Goal: Use online tool/utility

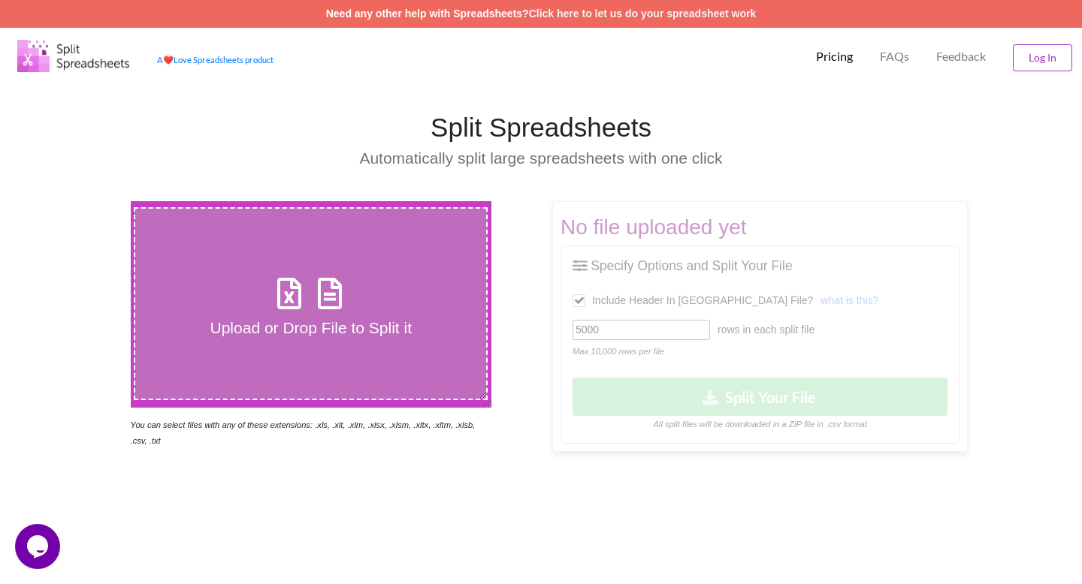
click at [687, 326] on div "No file uploaded yet Specify Options and Split Your File Include Header In Spli…" at bounding box center [771, 326] width 461 height 251
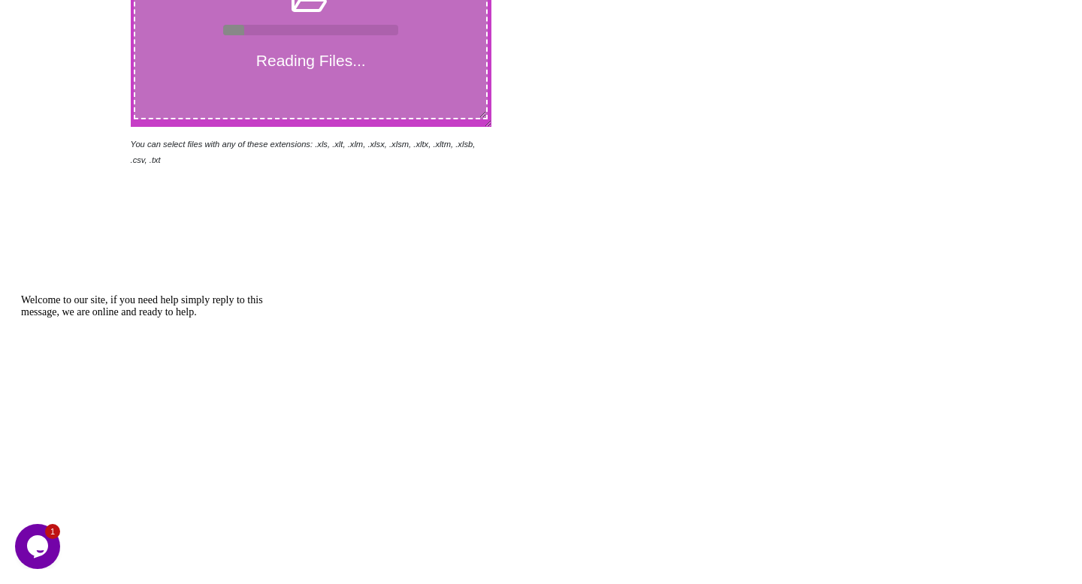
scroll to position [116, 0]
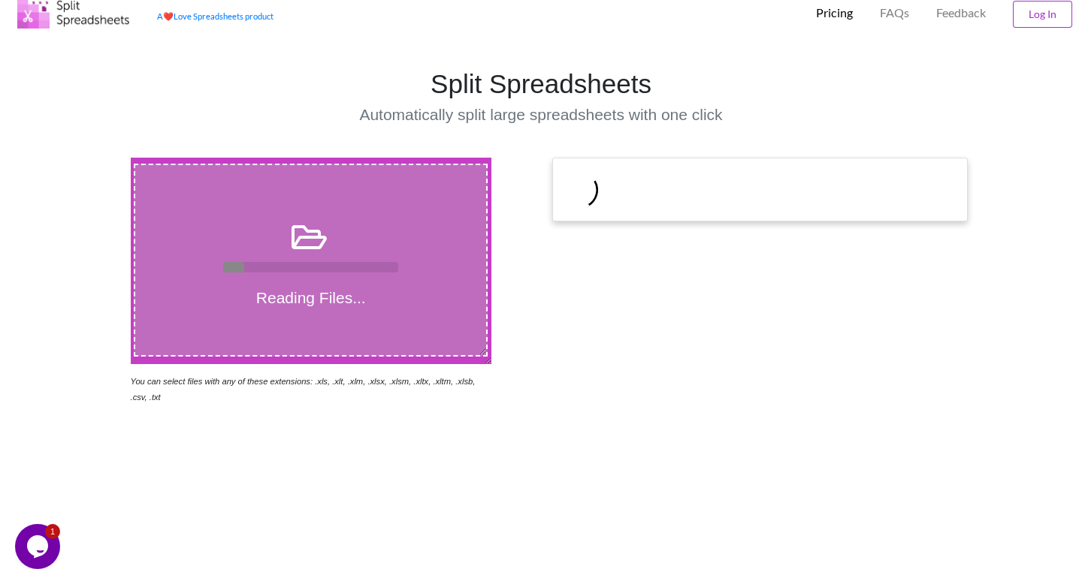
scroll to position [25, 0]
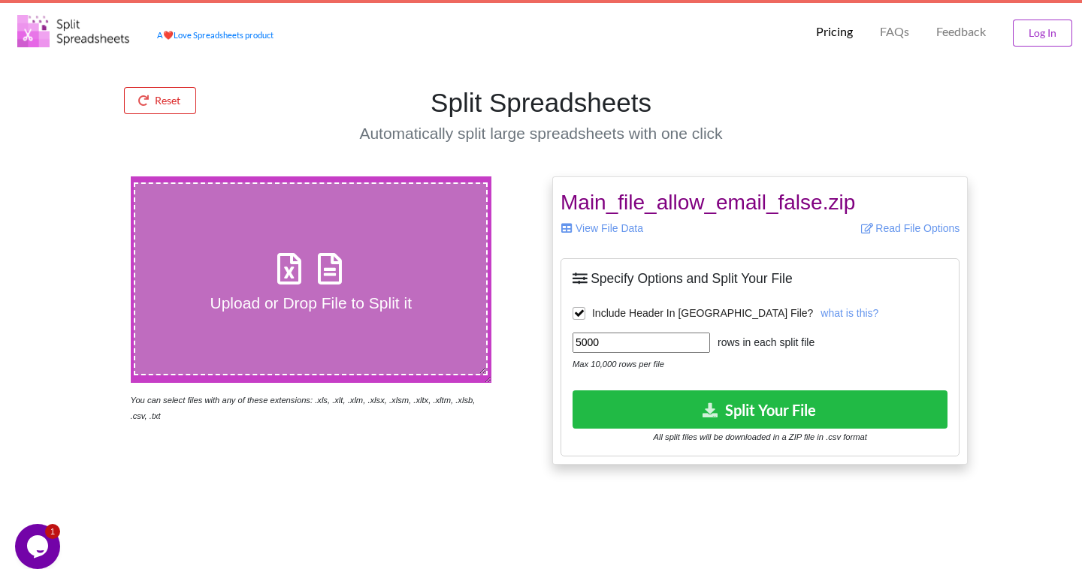
click at [611, 346] on input "5000" at bounding box center [640, 343] width 137 height 20
type input "7"
type input "10000"
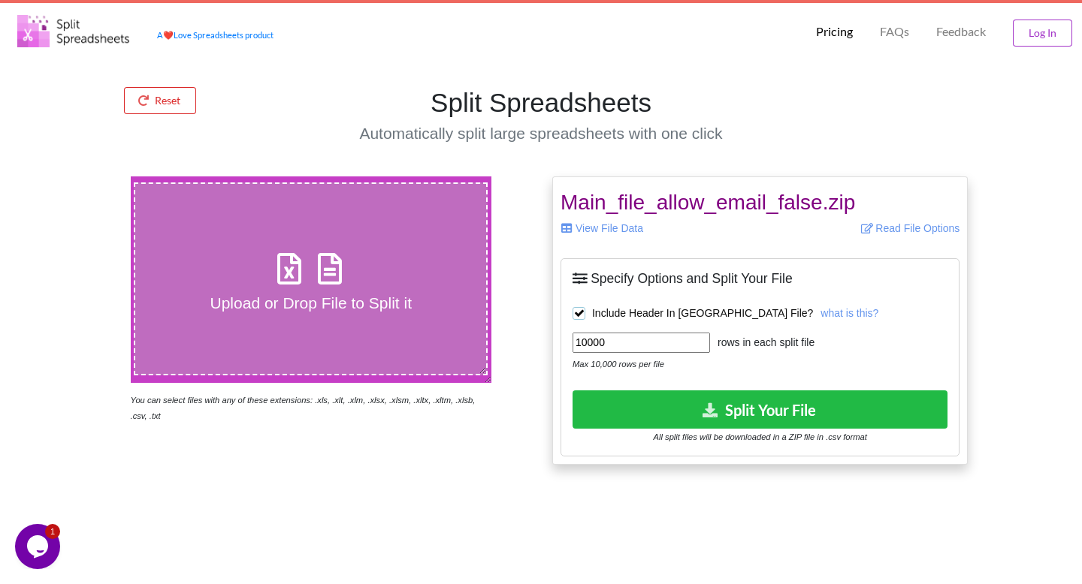
click at [575, 312] on label "Include Header In [GEOGRAPHIC_DATA] File?" at bounding box center [692, 313] width 240 height 13
checkbox input "false"
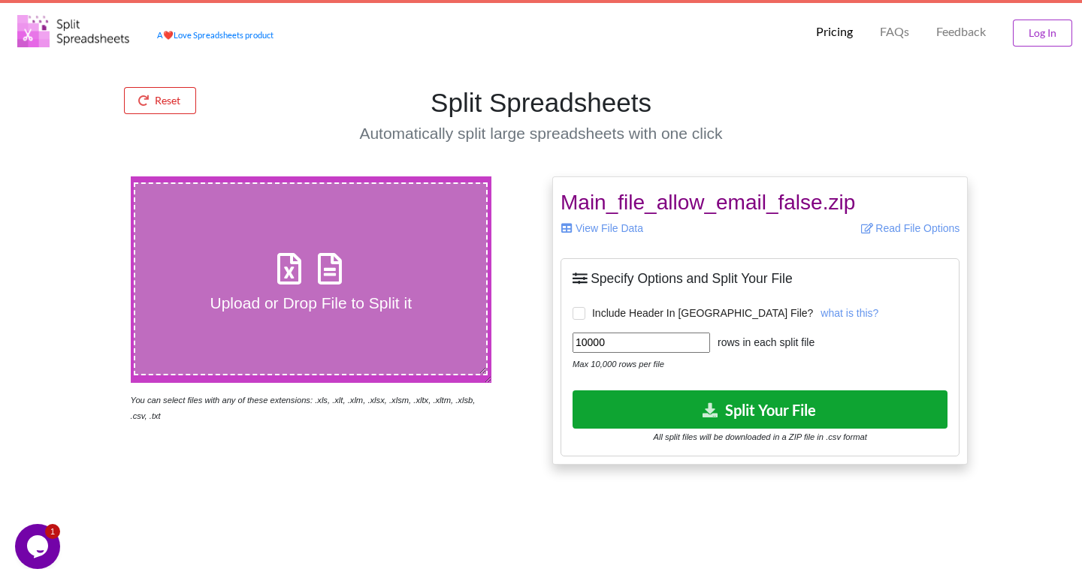
click at [774, 407] on button "Split Your File" at bounding box center [759, 410] width 375 height 38
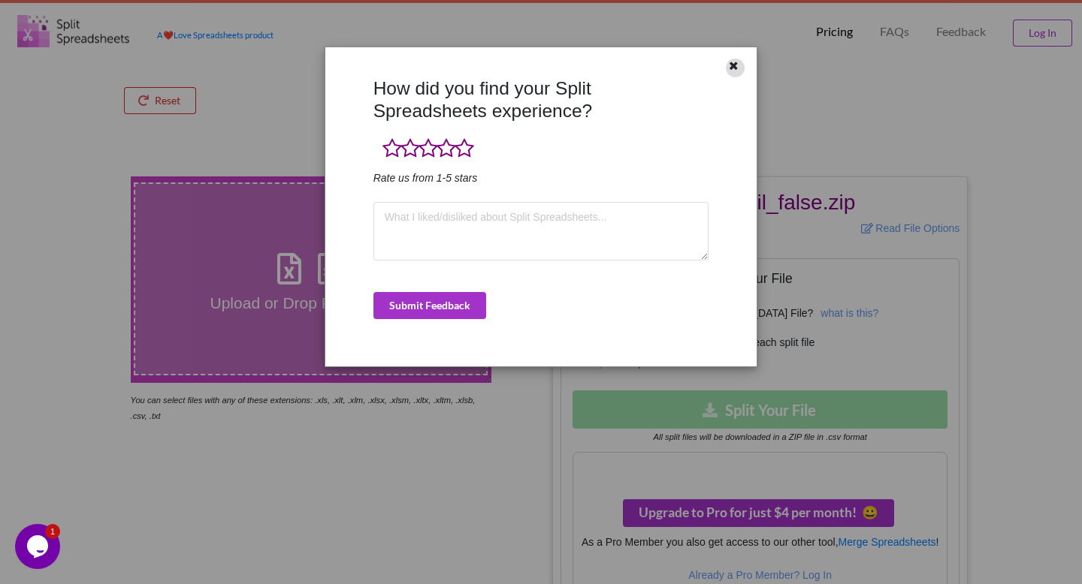
click at [739, 68] on icon at bounding box center [733, 64] width 13 height 11
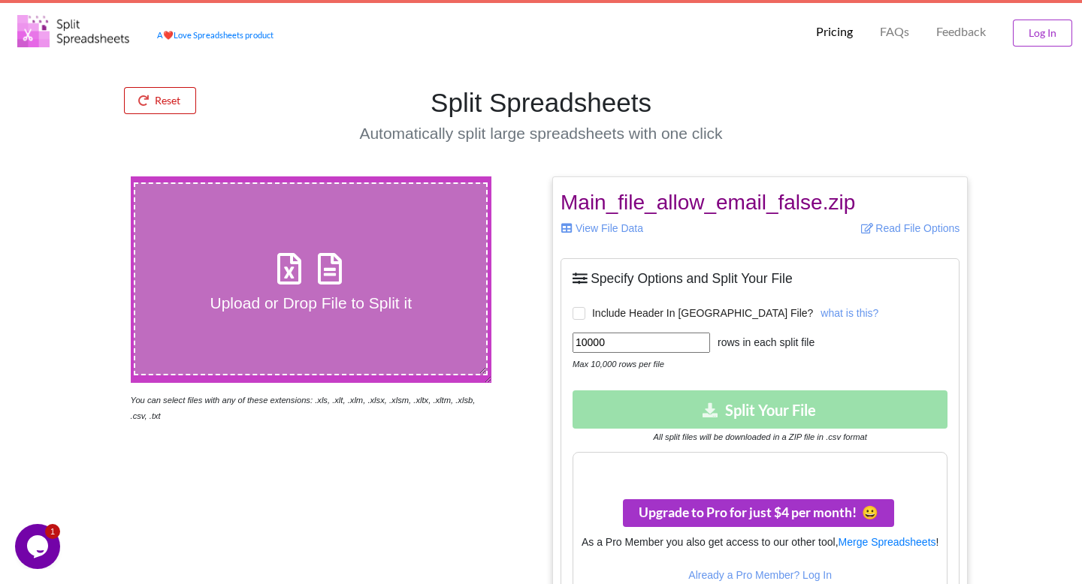
click at [176, 87] on button "Reset" at bounding box center [160, 100] width 72 height 27
